Goal: Check status: Check status

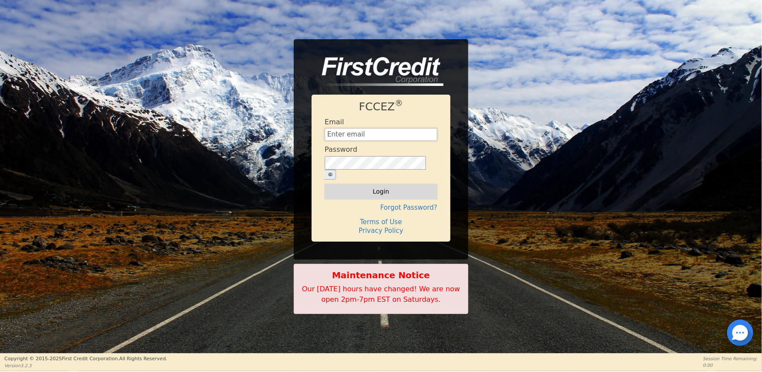
type input "[EMAIL_ADDRESS][DOMAIN_NAME]"
click at [387, 185] on button "Login" at bounding box center [381, 191] width 113 height 15
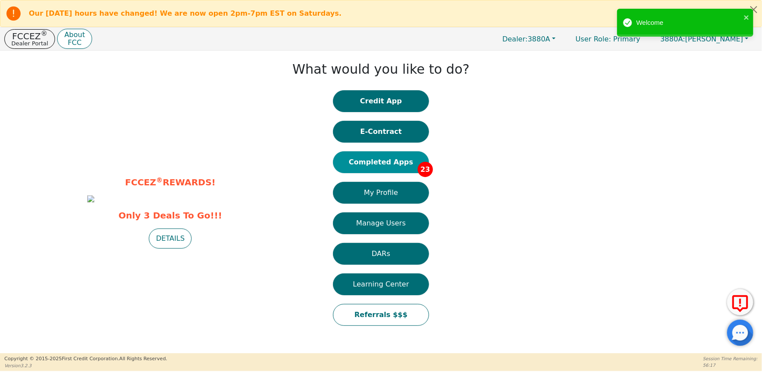
click at [390, 166] on button "Completed Apps 23" at bounding box center [381, 162] width 96 height 22
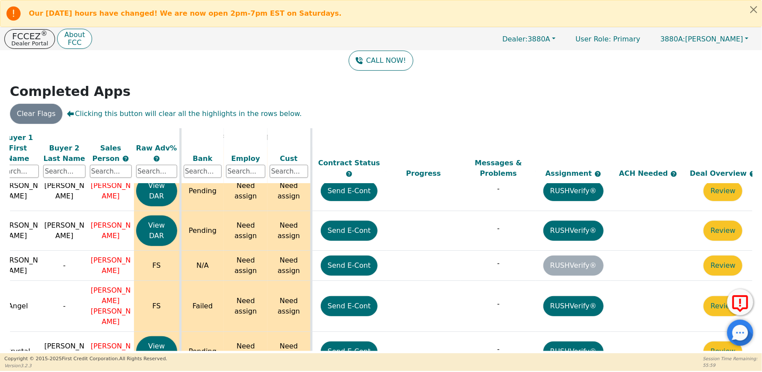
scroll to position [695, 214]
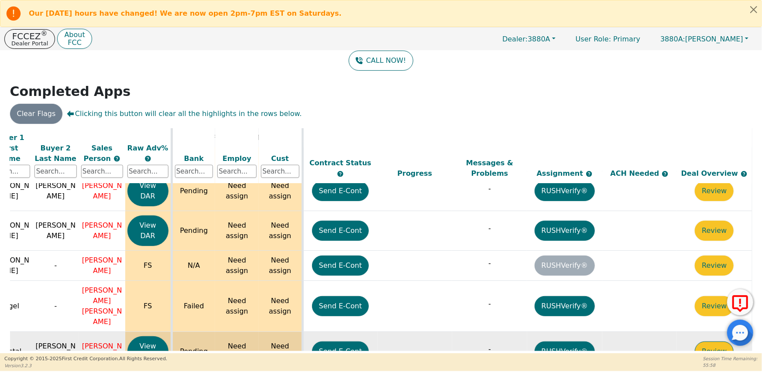
click at [713, 342] on button "Review" at bounding box center [714, 352] width 39 height 20
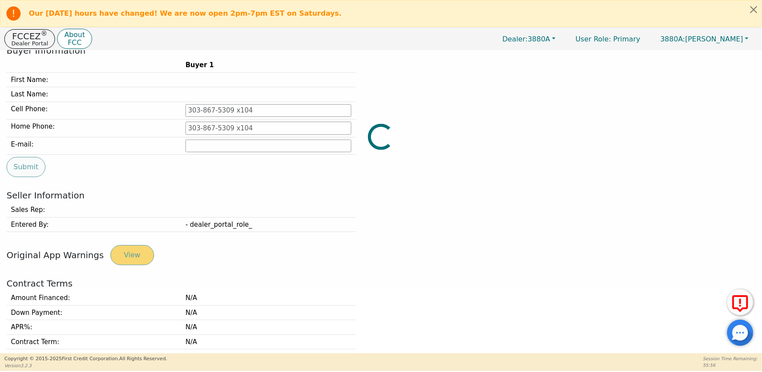
type input "[PHONE_NUMBER]"
type input "[EMAIL_ADDRESS][DOMAIN_NAME]"
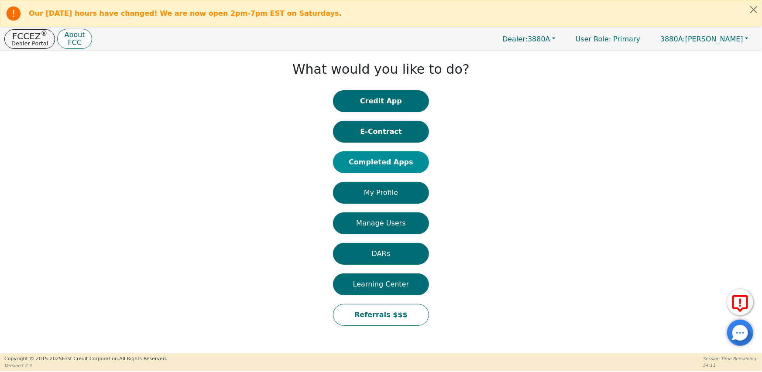
click at [405, 162] on button "Completed Apps" at bounding box center [381, 162] width 96 height 22
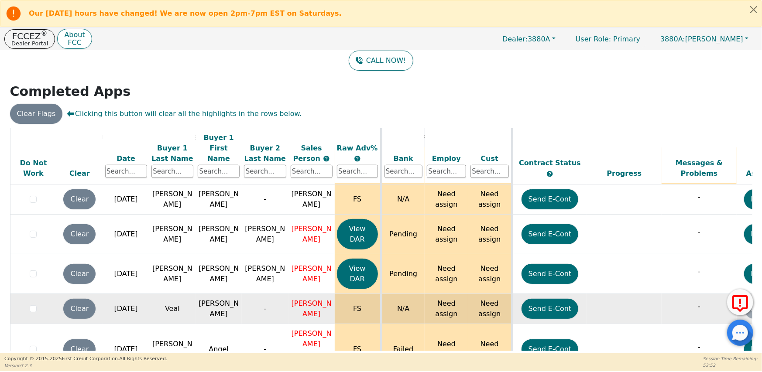
scroll to position [651, 0]
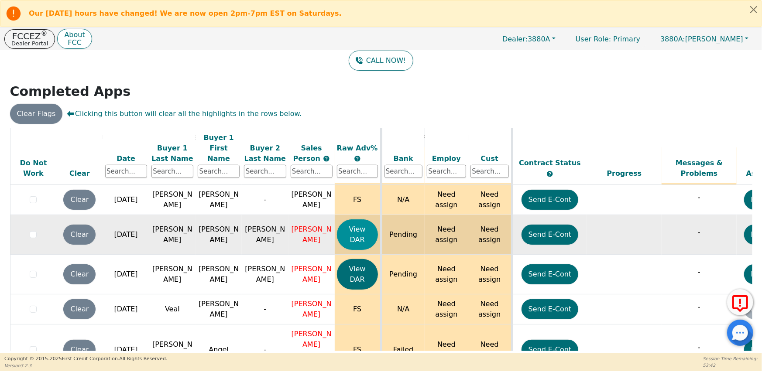
click at [362, 219] on button "View DAR" at bounding box center [357, 234] width 41 height 31
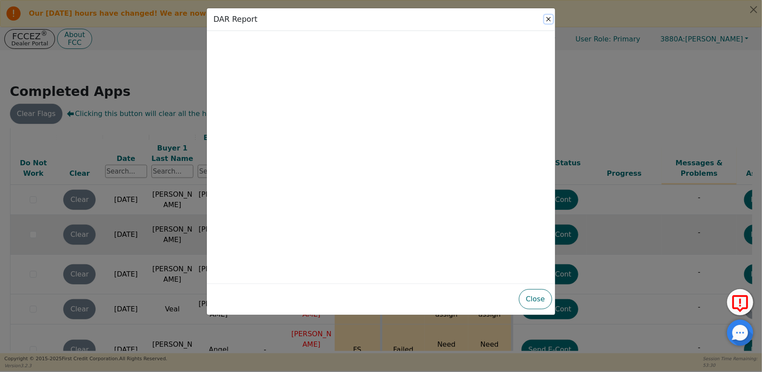
click at [547, 21] on button "Close" at bounding box center [548, 19] width 9 height 9
